Goal: Transaction & Acquisition: Purchase product/service

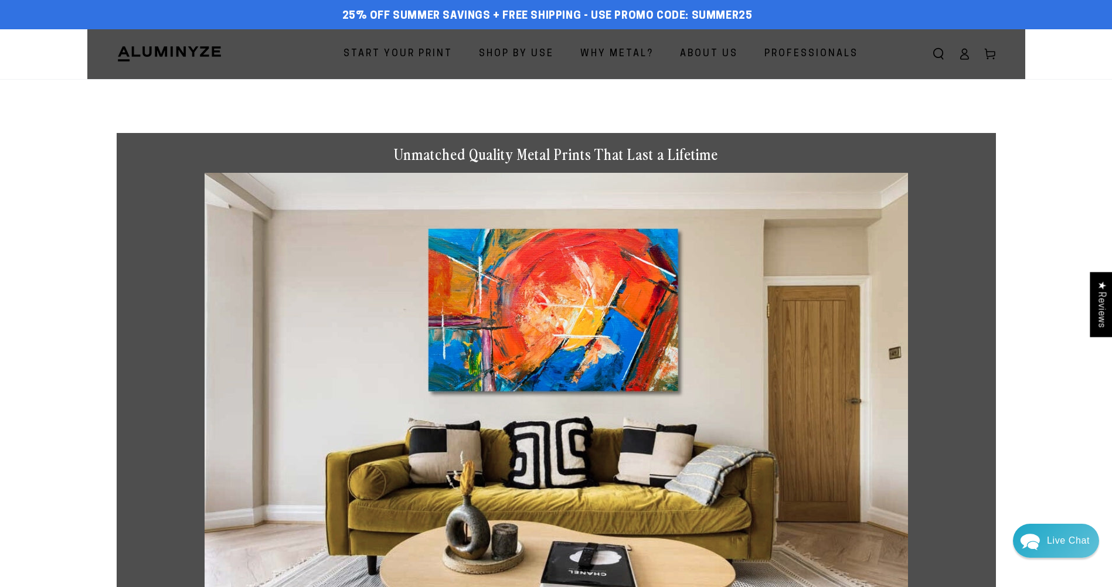
click at [385, 49] on span "Start Your Print" at bounding box center [397, 54] width 109 height 17
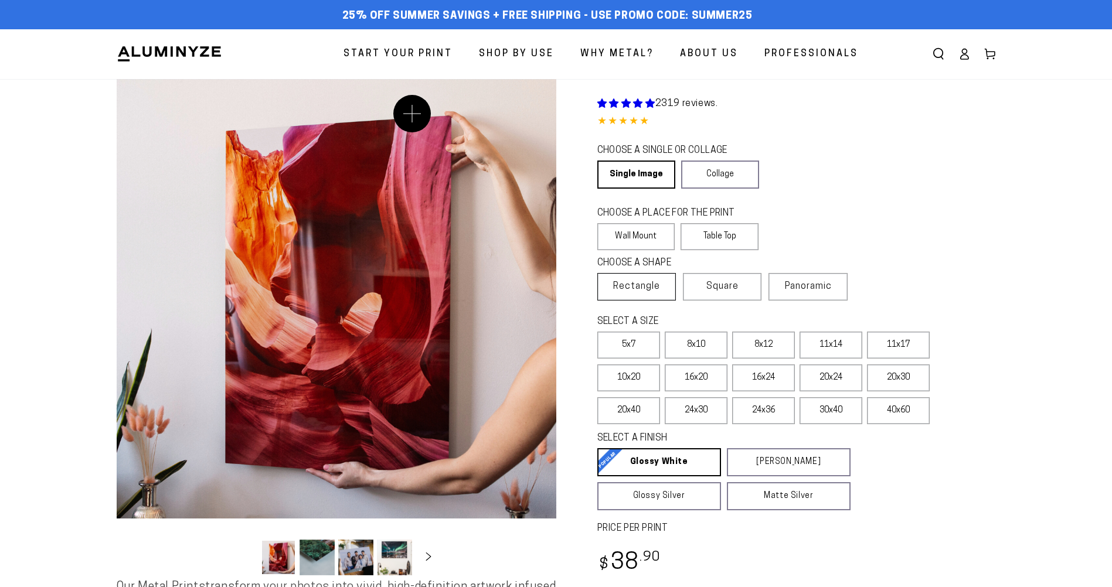
select select "**********"
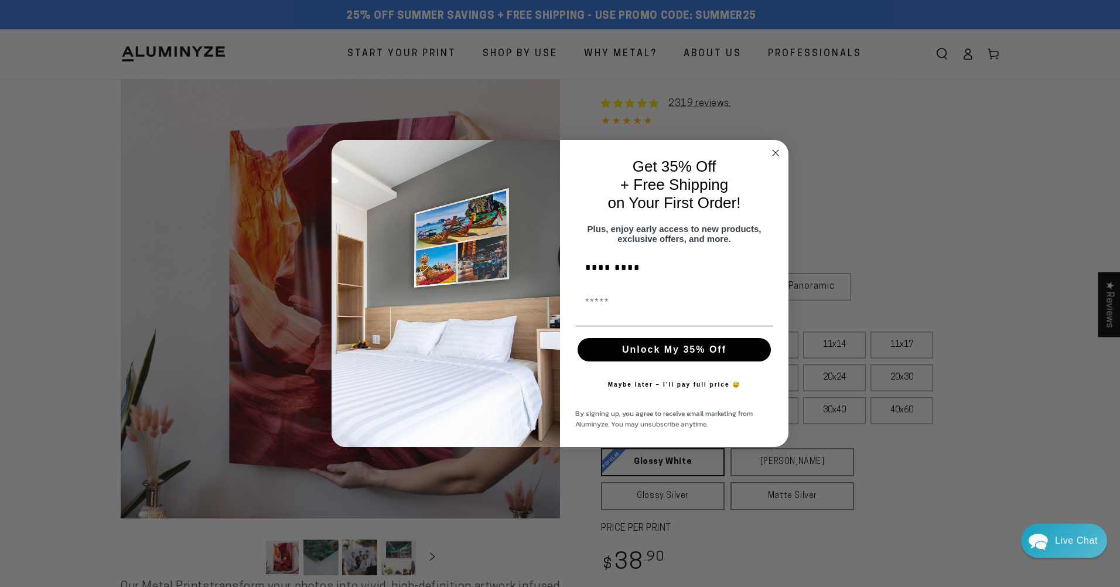
type input "**********"
click at [638, 350] on button "Unlock My 35% Off" at bounding box center [674, 349] width 193 height 23
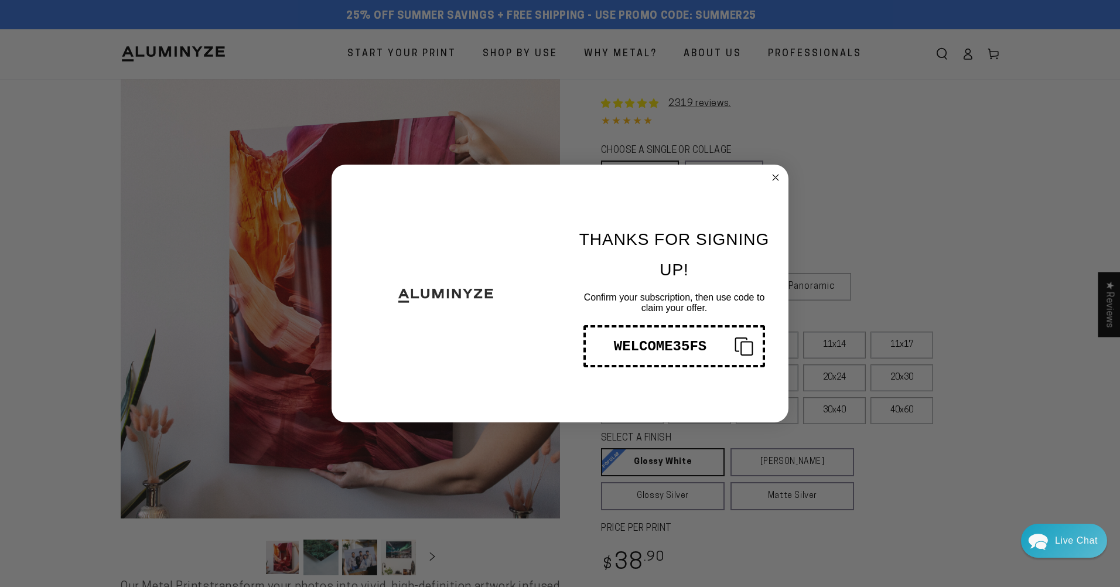
click at [747, 344] on icon "Copy coupon code" at bounding box center [739, 346] width 28 height 19
click at [773, 173] on circle "Close dialog" at bounding box center [775, 177] width 13 height 13
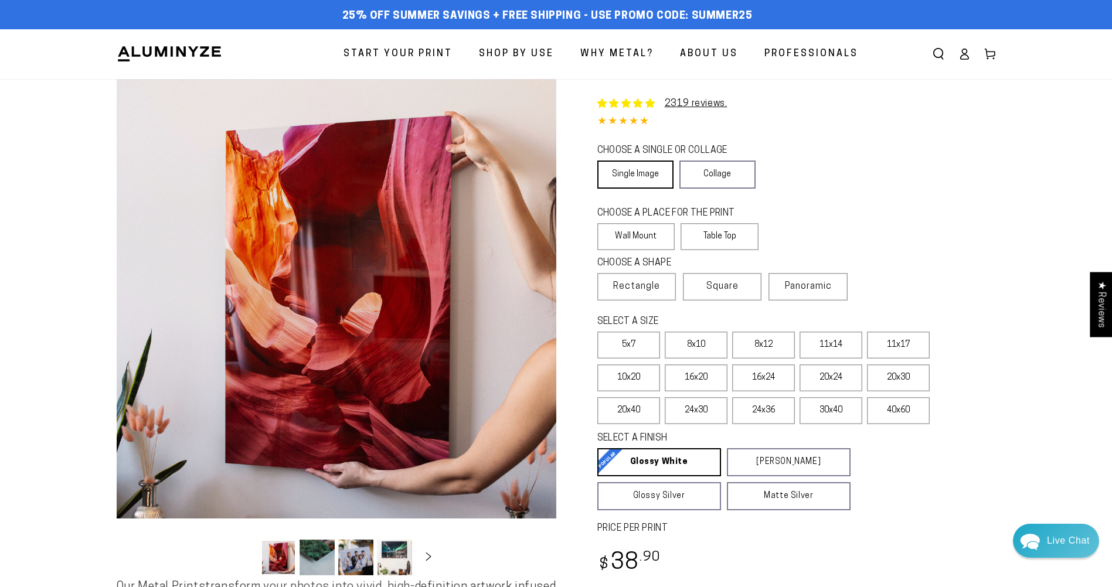
click at [629, 166] on link "Single Image" at bounding box center [635, 175] width 76 height 28
click at [641, 234] on label "Wall Mount" at bounding box center [636, 236] width 78 height 27
click at [646, 290] on span "Rectangle" at bounding box center [636, 287] width 47 height 14
click at [695, 380] on label "16x20" at bounding box center [695, 377] width 63 height 27
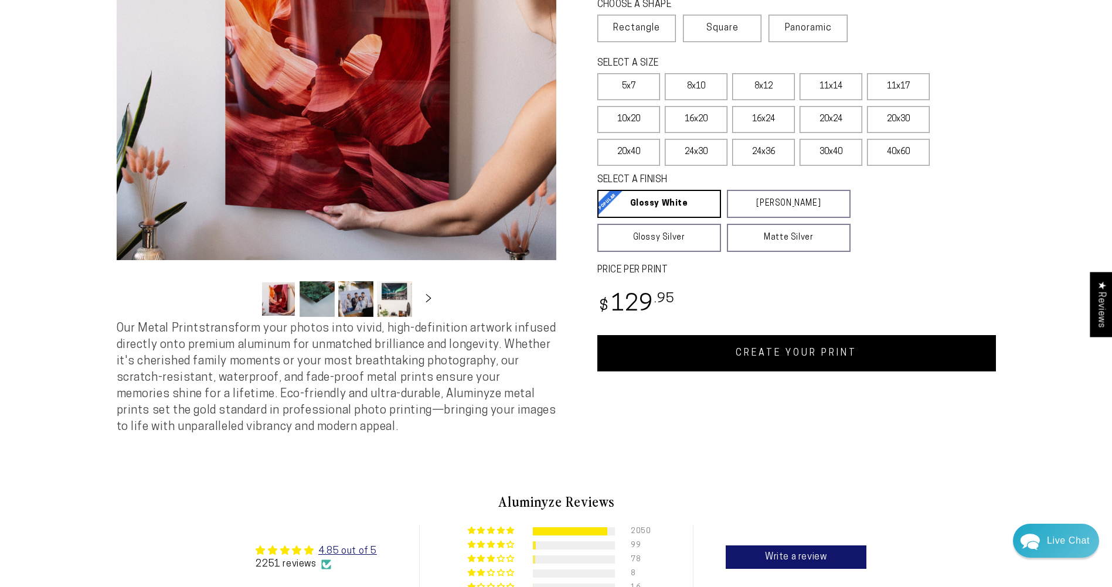
scroll to position [293, 0]
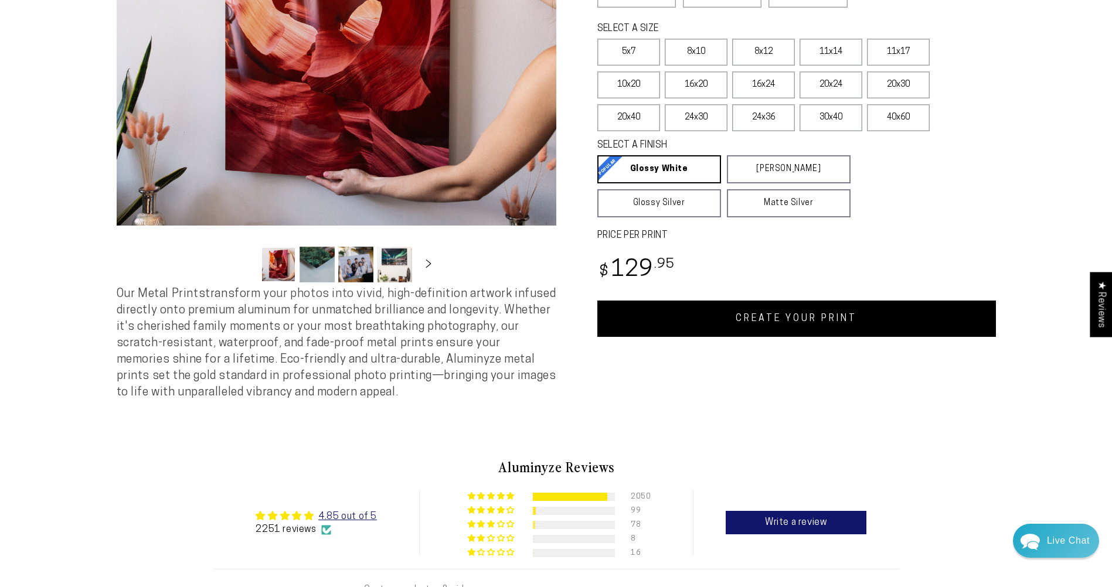
click at [722, 319] on link "CREATE YOUR PRINT" at bounding box center [796, 319] width 398 height 36
